Goal: Task Accomplishment & Management: Use online tool/utility

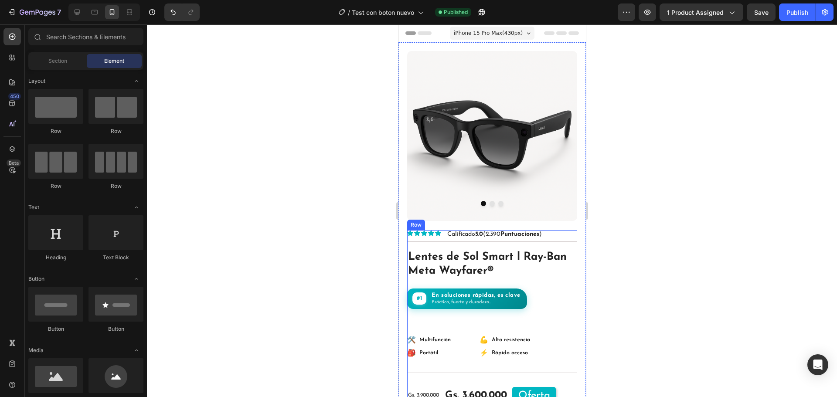
scroll to position [131, 0]
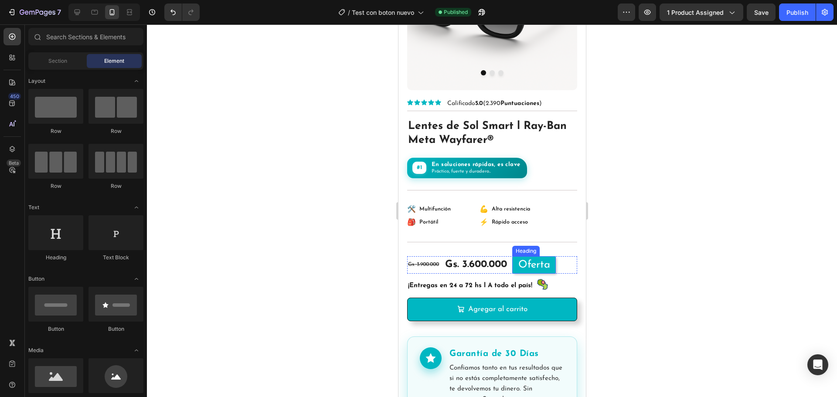
click at [553, 265] on h2 "Oferta" at bounding box center [534, 264] width 44 height 17
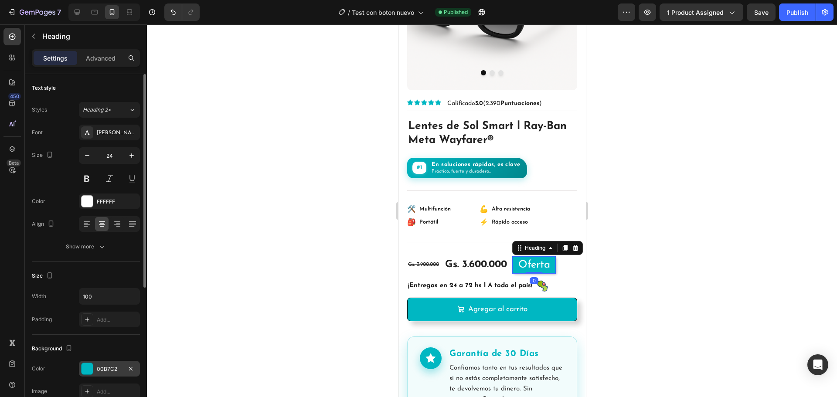
click at [116, 368] on div "00B7C2" at bounding box center [109, 369] width 25 height 8
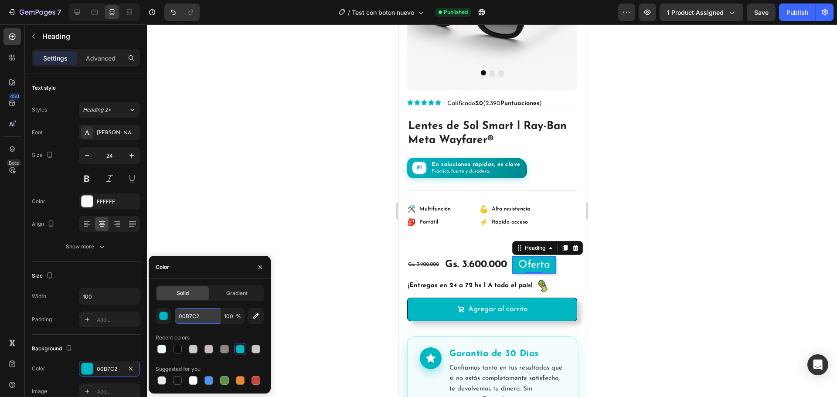
click at [187, 313] on input "00B7C2" at bounding box center [197, 316] width 45 height 16
drag, startPoint x: 690, startPoint y: 121, endPoint x: 686, endPoint y: 88, distance: 32.9
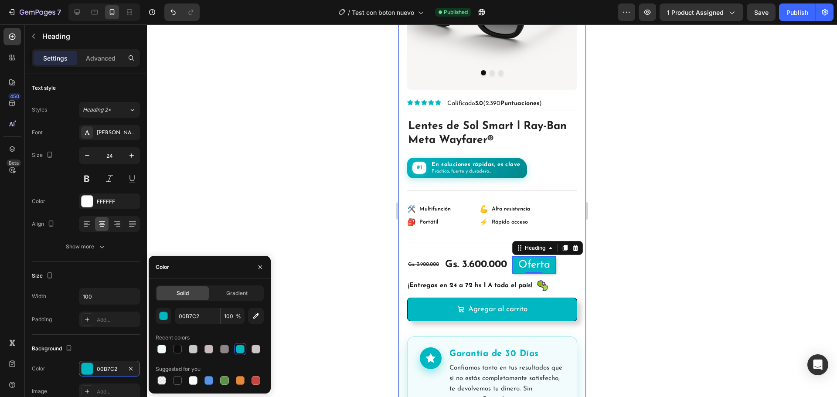
click at [690, 121] on div at bounding box center [492, 210] width 690 height 373
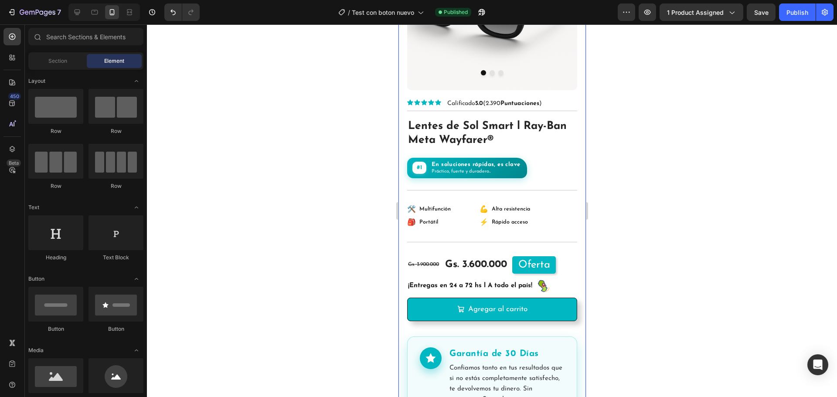
click at [756, 11] on span "Save" at bounding box center [761, 12] width 14 height 7
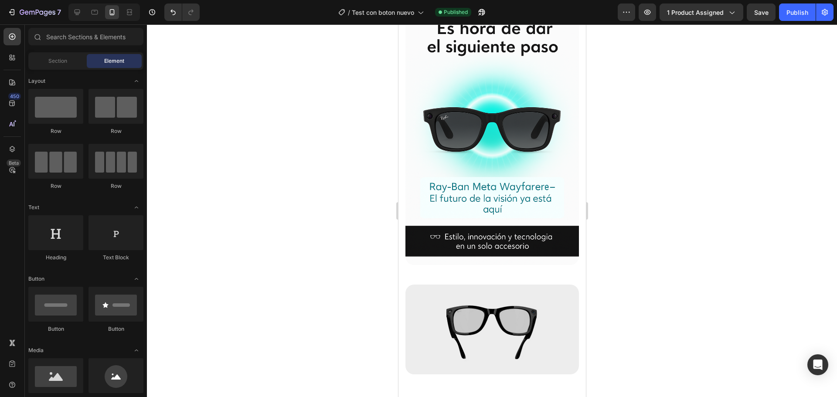
scroll to position [3325, 0]
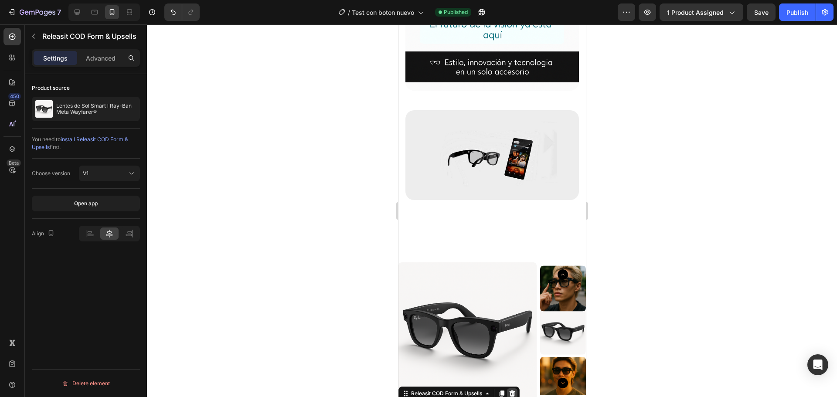
click at [511, 390] on icon at bounding box center [511, 393] width 7 height 7
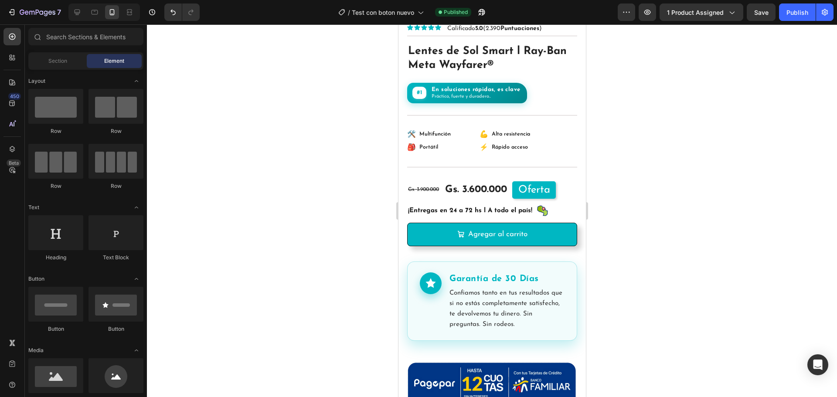
scroll to position [182, 0]
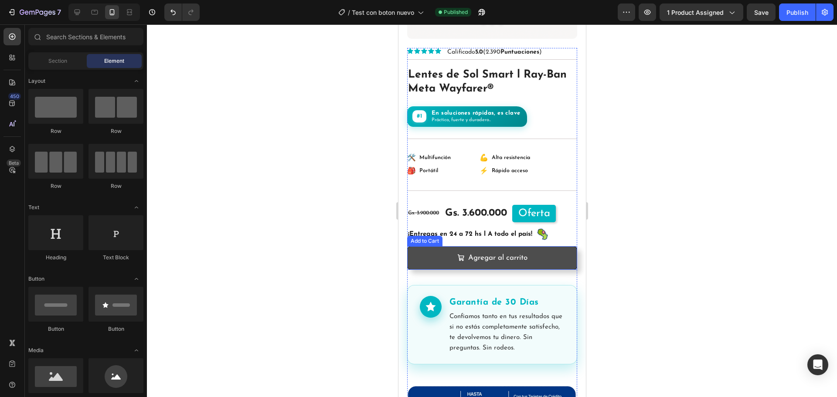
click at [567, 250] on button "Agregar al carrito" at bounding box center [492, 258] width 170 height 24
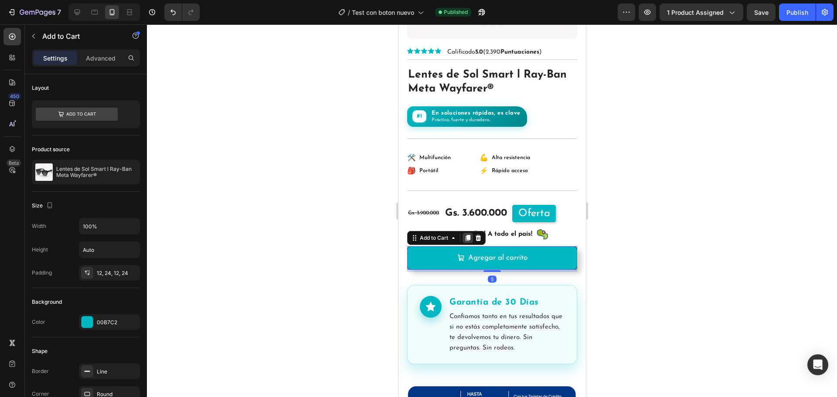
click at [470, 235] on icon at bounding box center [467, 238] width 5 height 6
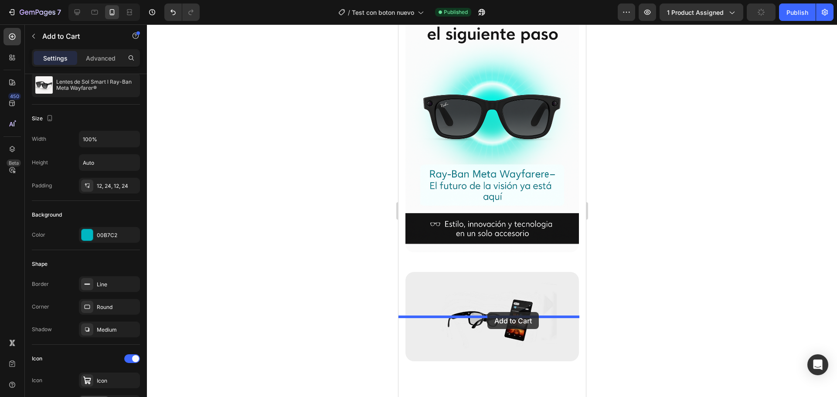
scroll to position [3363, 0]
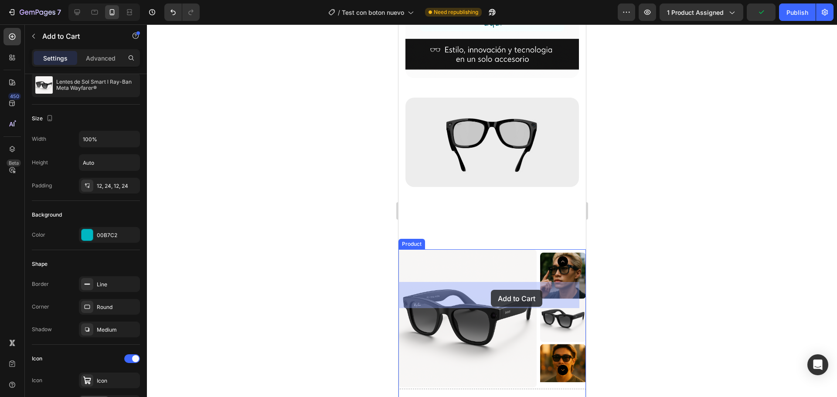
drag, startPoint x: 414, startPoint y: 266, endPoint x: 490, endPoint y: 290, distance: 79.5
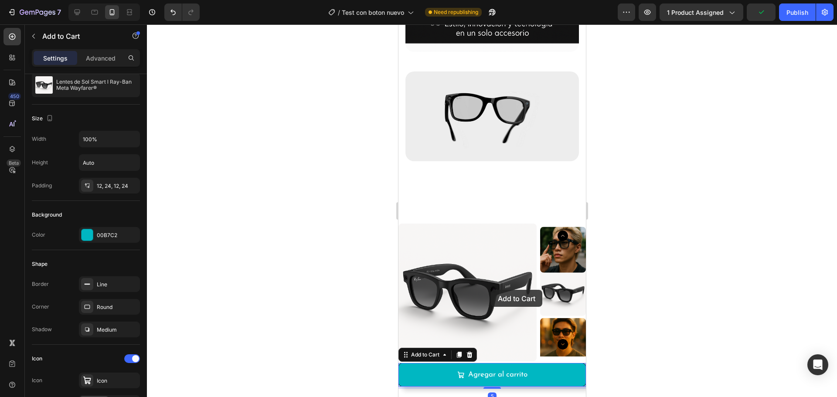
scroll to position [3337, 0]
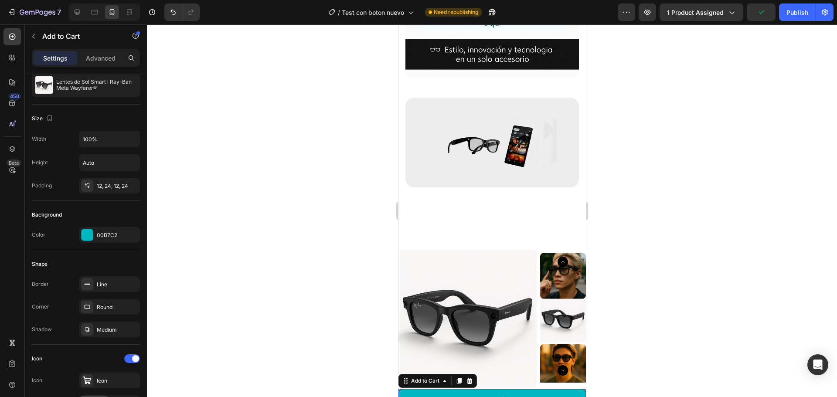
click at [682, 254] on div at bounding box center [492, 210] width 690 height 373
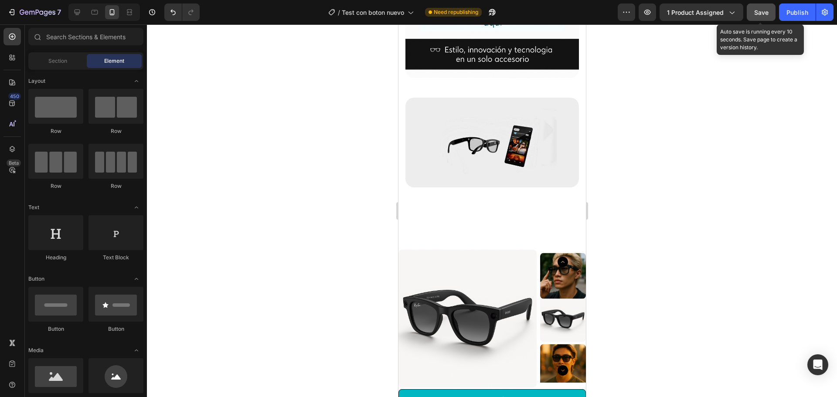
click at [765, 14] on span "Save" at bounding box center [761, 12] width 14 height 7
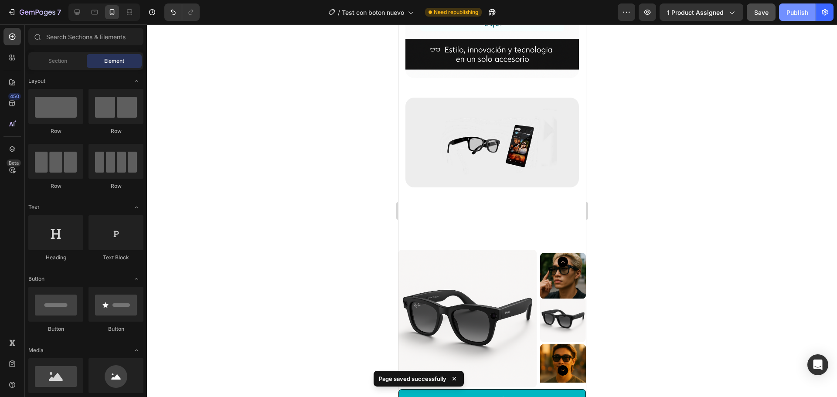
click at [802, 16] on div "Publish" at bounding box center [797, 12] width 22 height 9
